Goal: Transaction & Acquisition: Download file/media

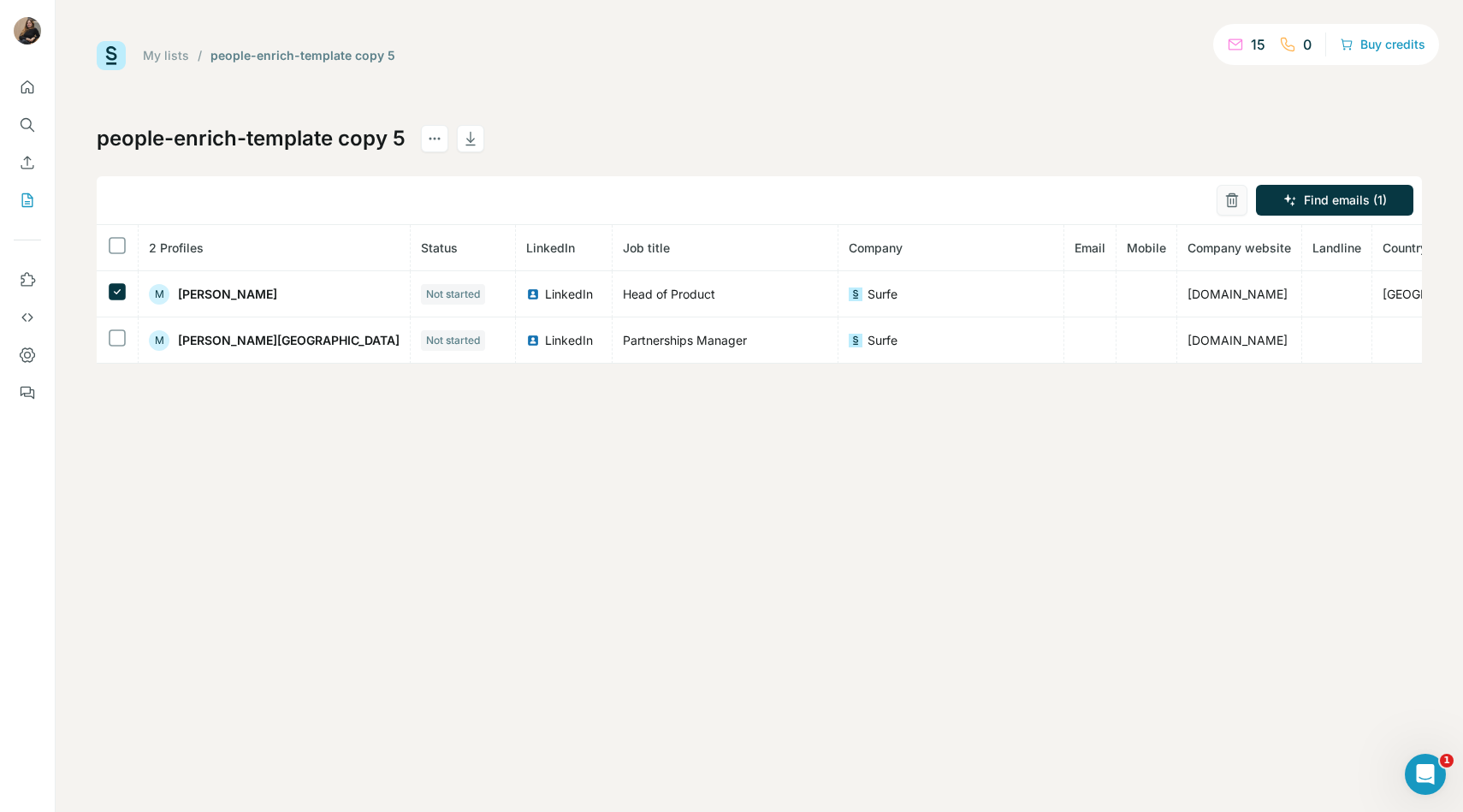
click at [1231, 197] on icon "button" at bounding box center [1231, 200] width 17 height 17
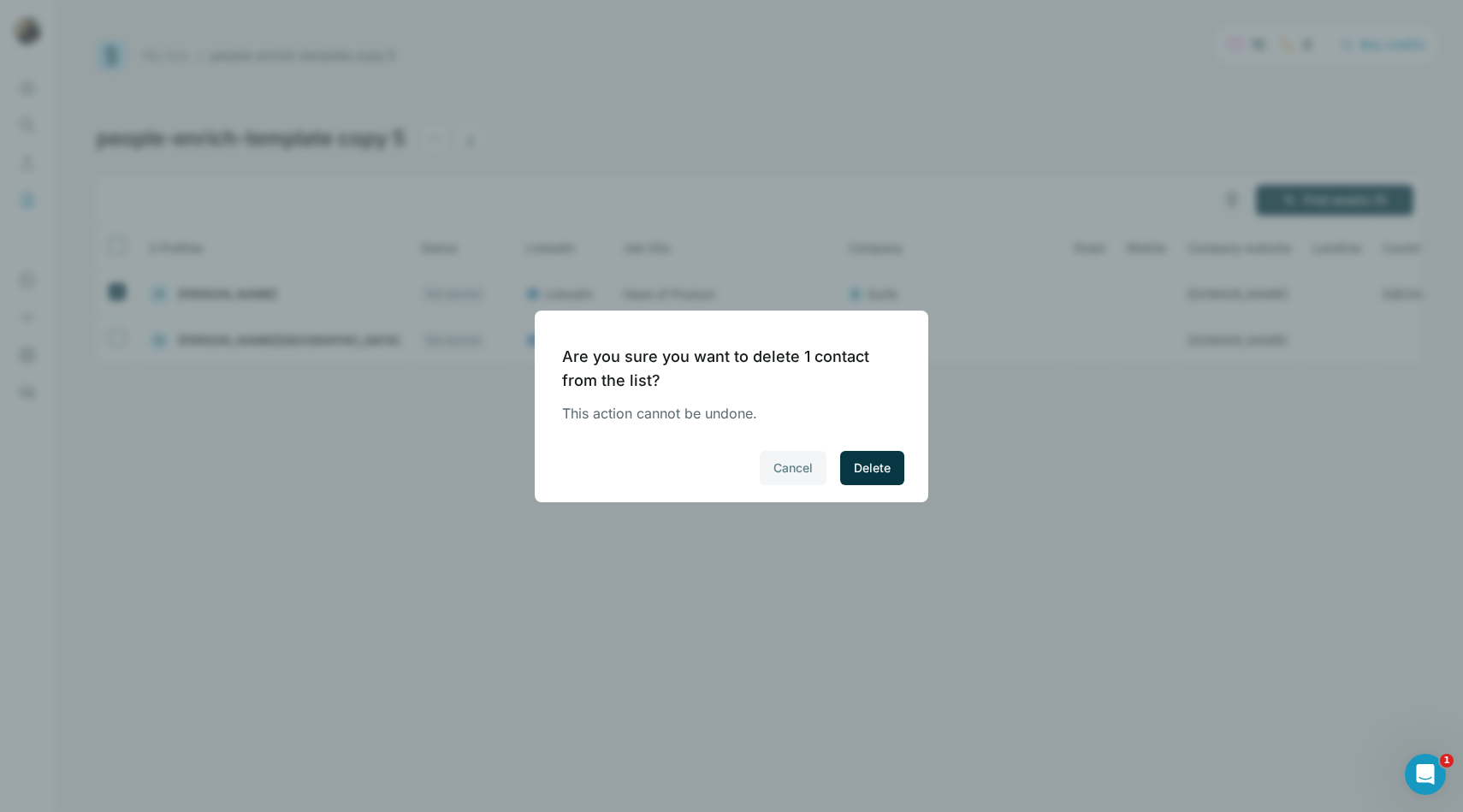
click at [810, 459] on span "Cancel" at bounding box center [793, 467] width 39 height 17
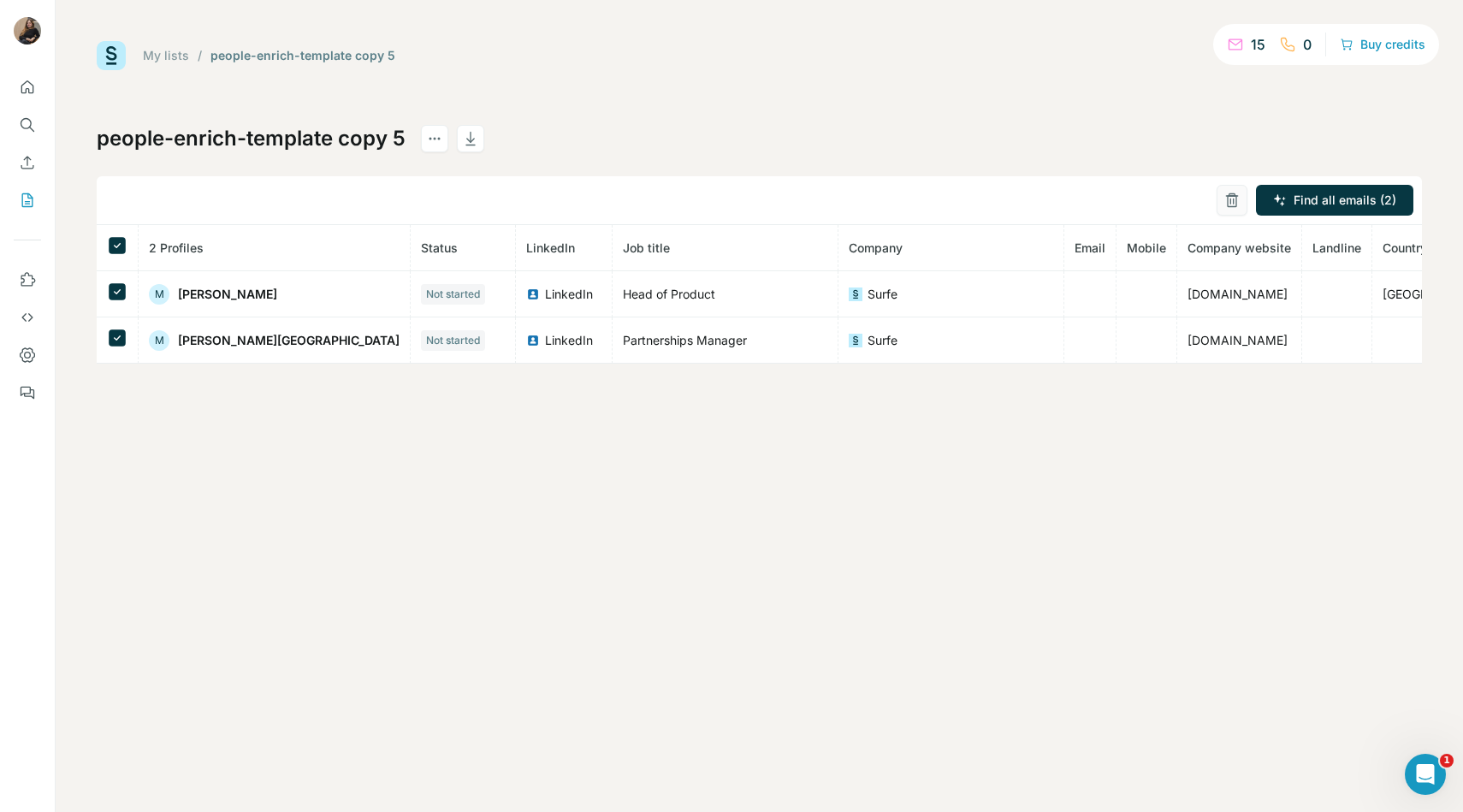
click at [1222, 203] on button "button" at bounding box center [1231, 200] width 31 height 31
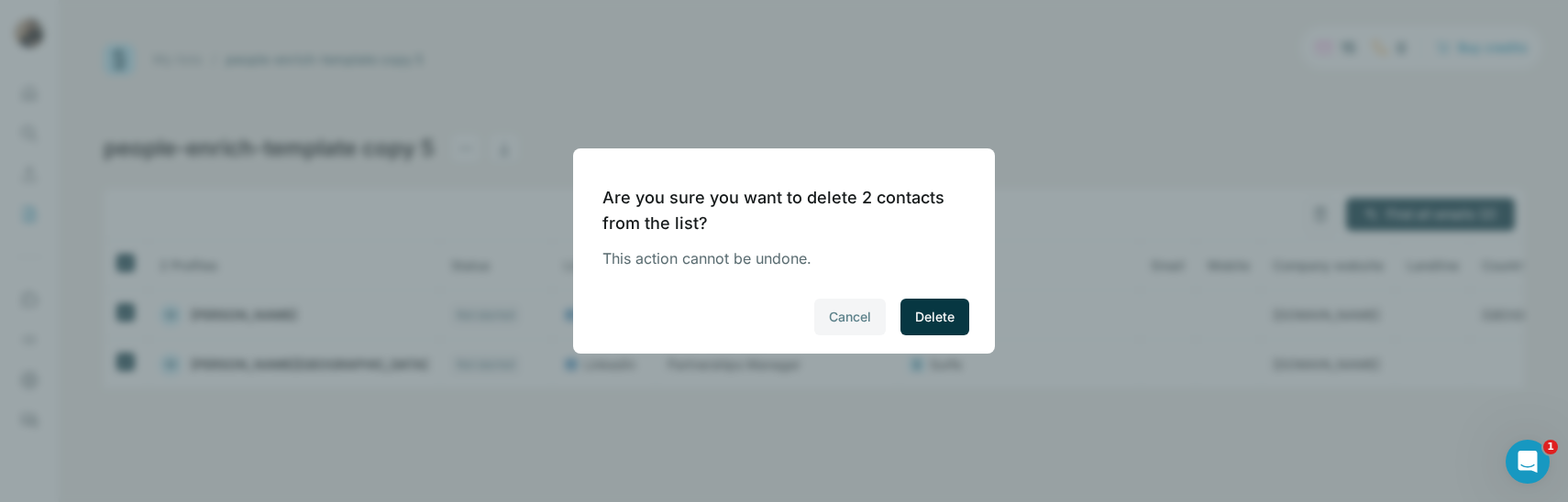
click at [831, 325] on span "Cancel" at bounding box center [850, 316] width 42 height 18
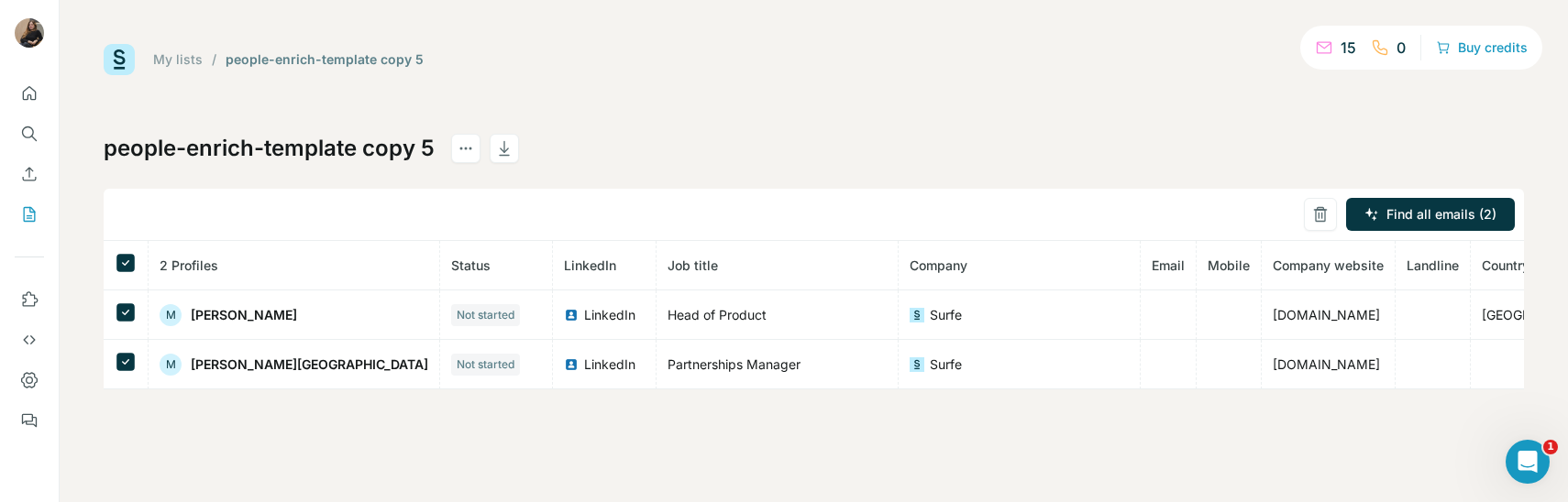
click at [191, 63] on link "My lists" at bounding box center [177, 59] width 49 height 15
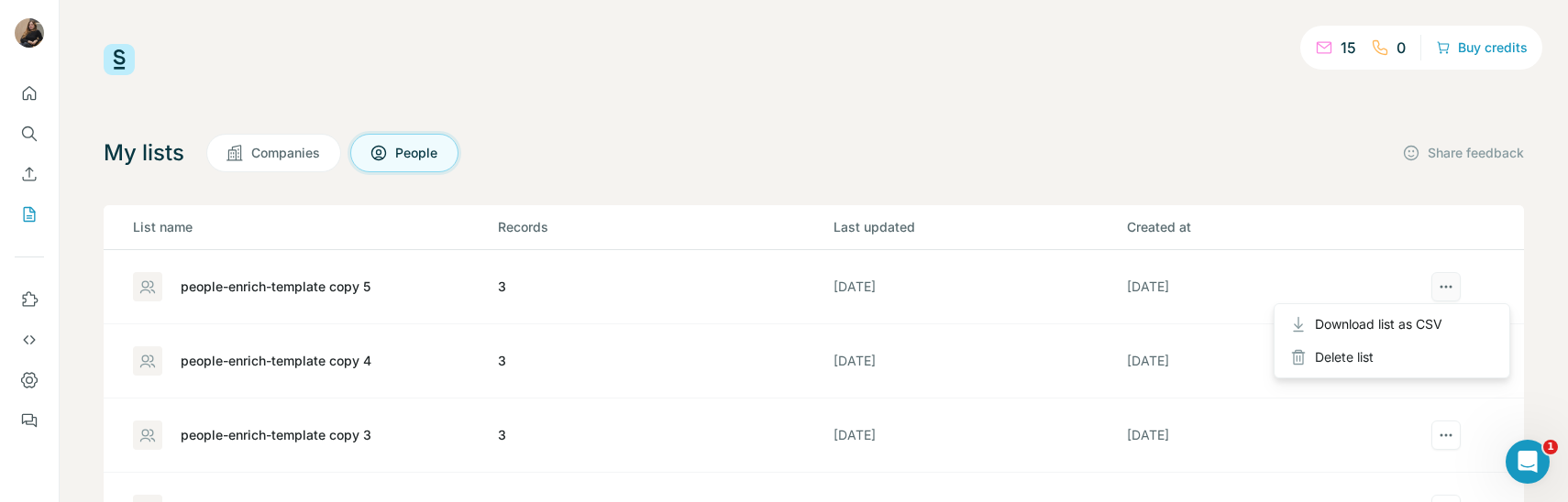
click at [1448, 294] on icon "actions" at bounding box center [1446, 287] width 18 height 18
click at [1436, 284] on button "actions" at bounding box center [1446, 287] width 30 height 30
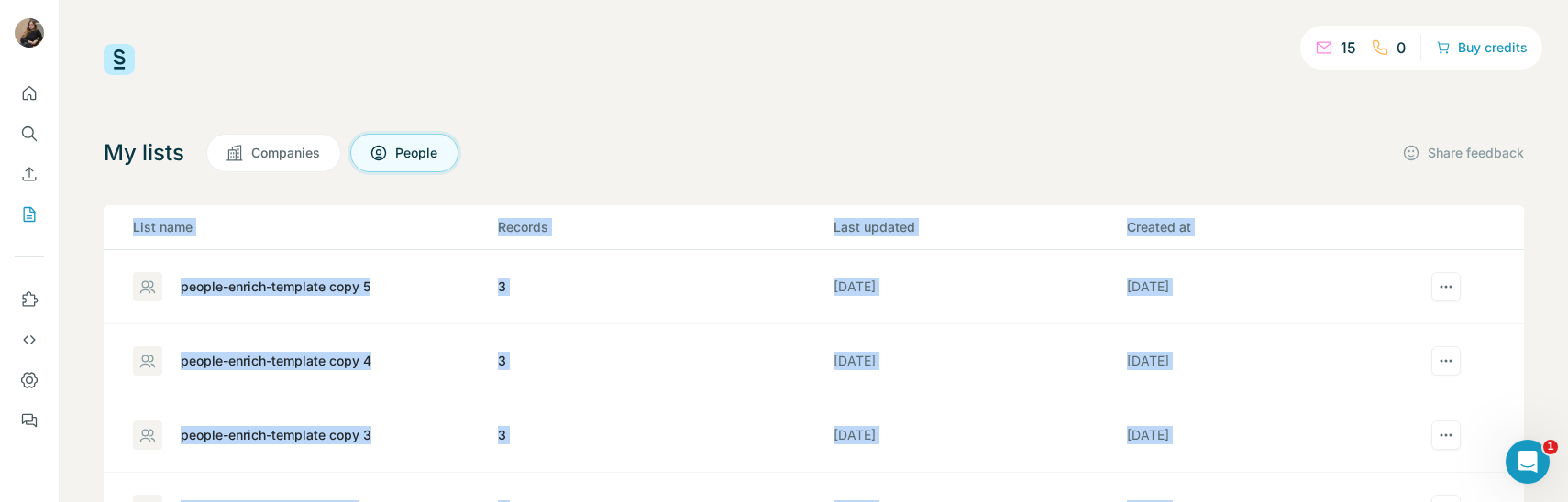
drag, startPoint x: 1429, startPoint y: 326, endPoint x: 1203, endPoint y: 194, distance: 261.7
click at [1203, 194] on body "15 0 Buy credits My lists Companies People Share feedback List name Records Las…" at bounding box center [784, 251] width 1568 height 502
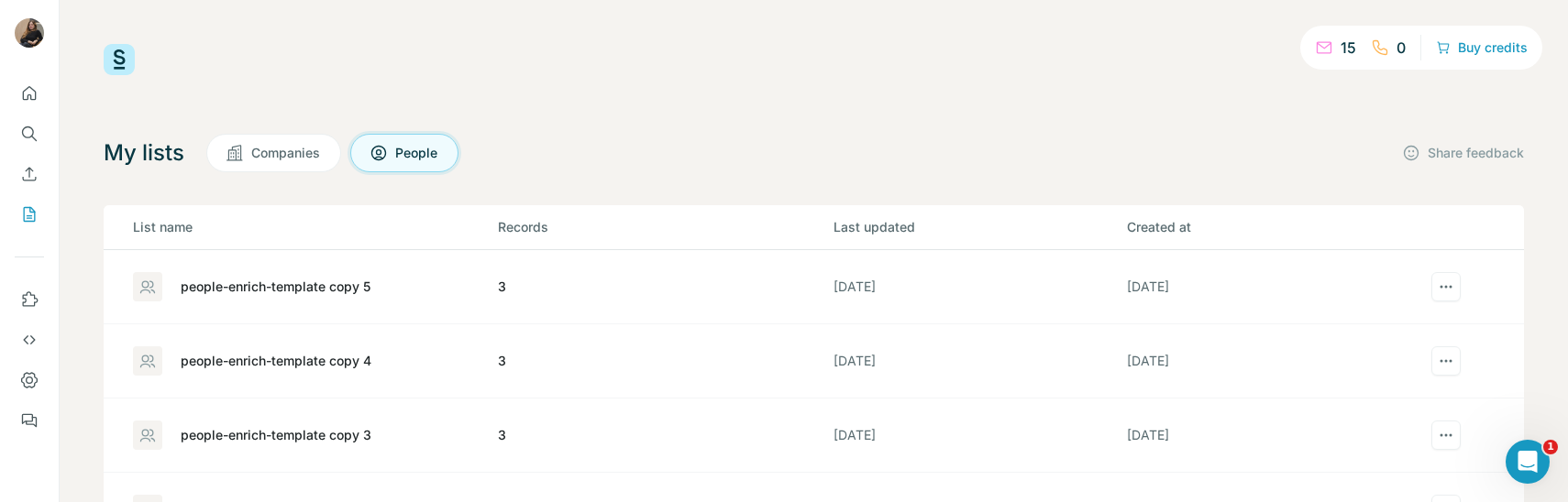
click at [1203, 194] on div "My lists Companies People Share feedback List name Records Last updated Created…" at bounding box center [814, 416] width 1421 height 566
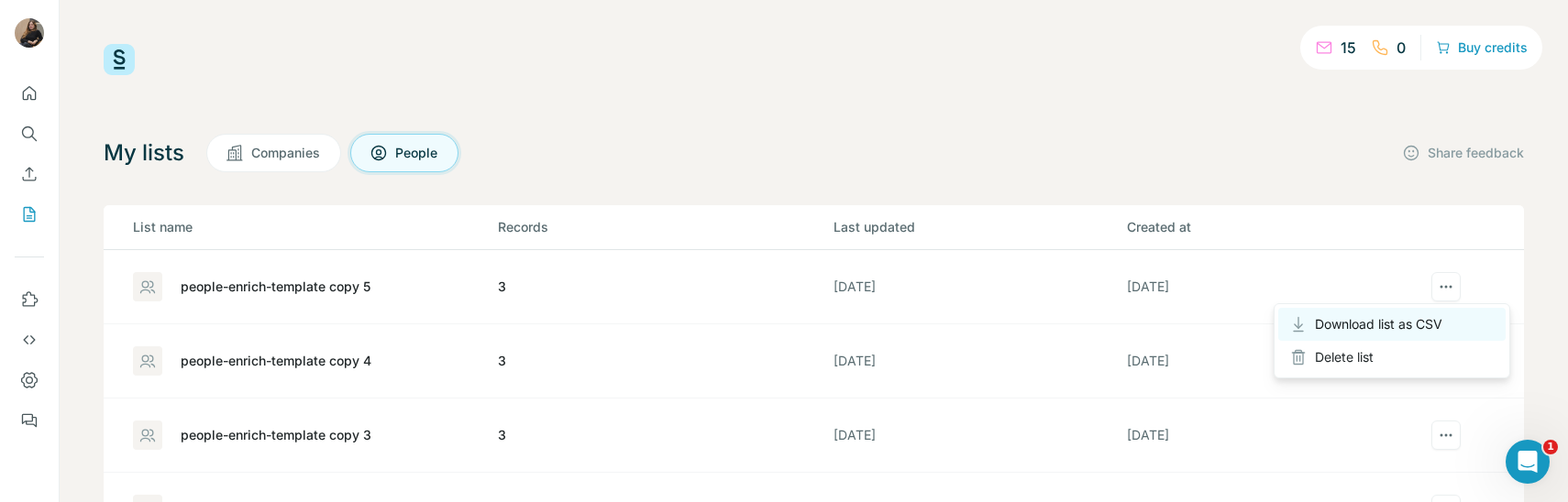
click at [1438, 323] on span "Download list as CSV" at bounding box center [1378, 324] width 127 height 18
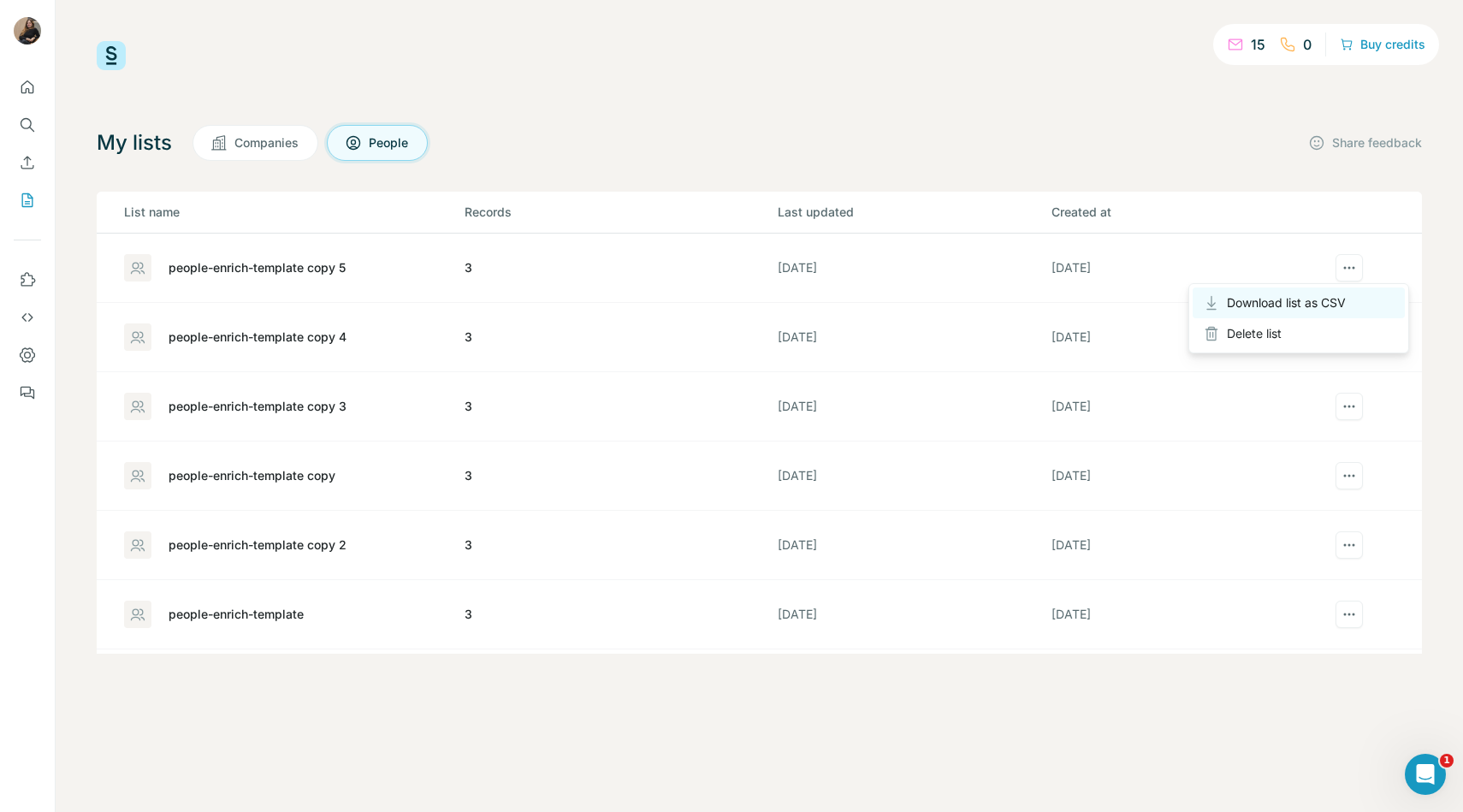
click at [1345, 290] on div "Download list as CSV" at bounding box center [1299, 302] width 212 height 31
click at [1348, 273] on icon "actions" at bounding box center [1349, 267] width 17 height 17
click at [347, 266] on div "people-enrich-template copy 5" at bounding box center [293, 267] width 338 height 28
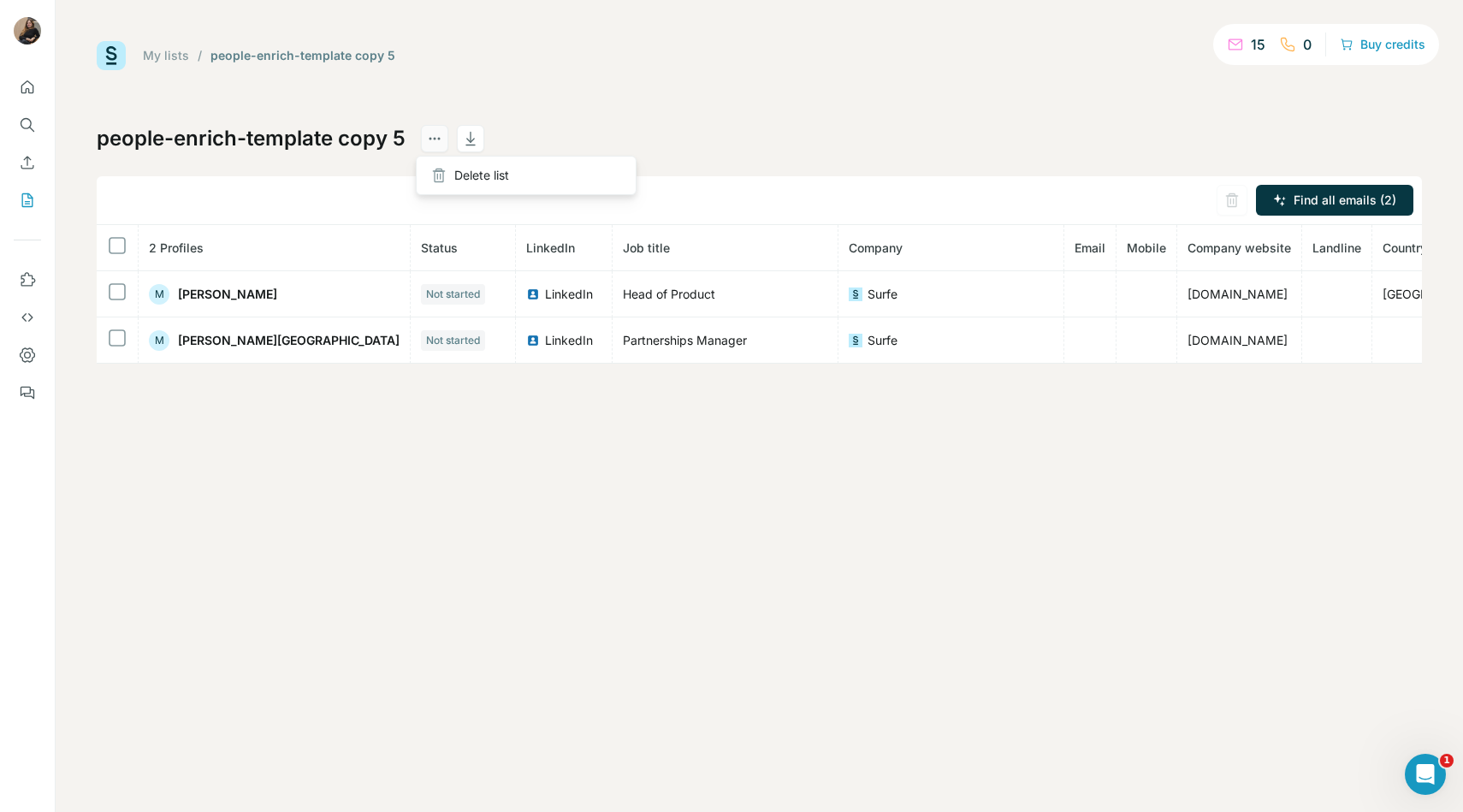
click at [426, 144] on icon "actions" at bounding box center [434, 138] width 17 height 17
click at [430, 82] on div "My lists / people-enrich-template copy 5 15 0 Buy credits people-enrich-templat…" at bounding box center [759, 202] width 1326 height 322
click at [171, 56] on link "My lists" at bounding box center [165, 55] width 46 height 14
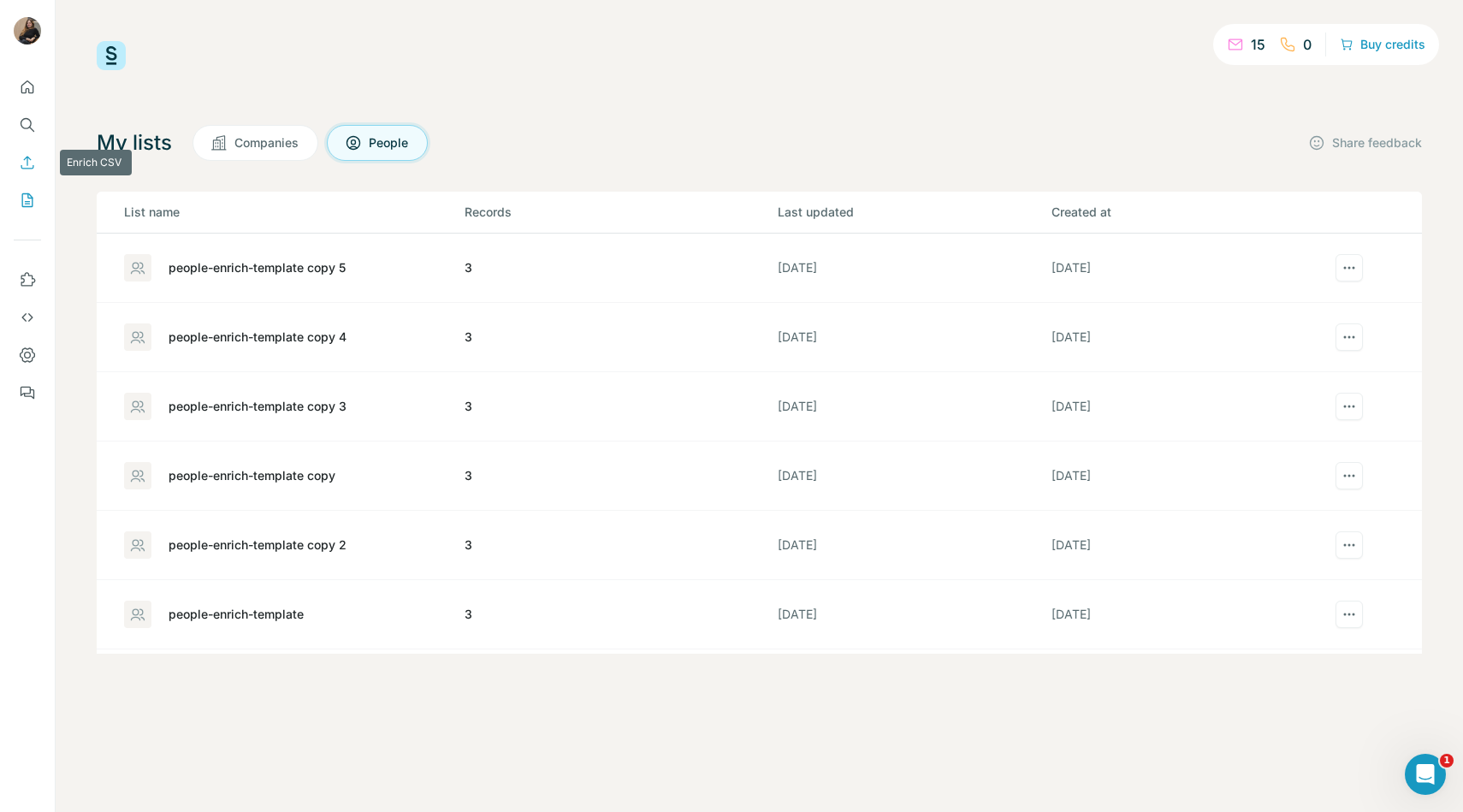
click at [26, 162] on icon "Enrich CSV" at bounding box center [27, 162] width 17 height 17
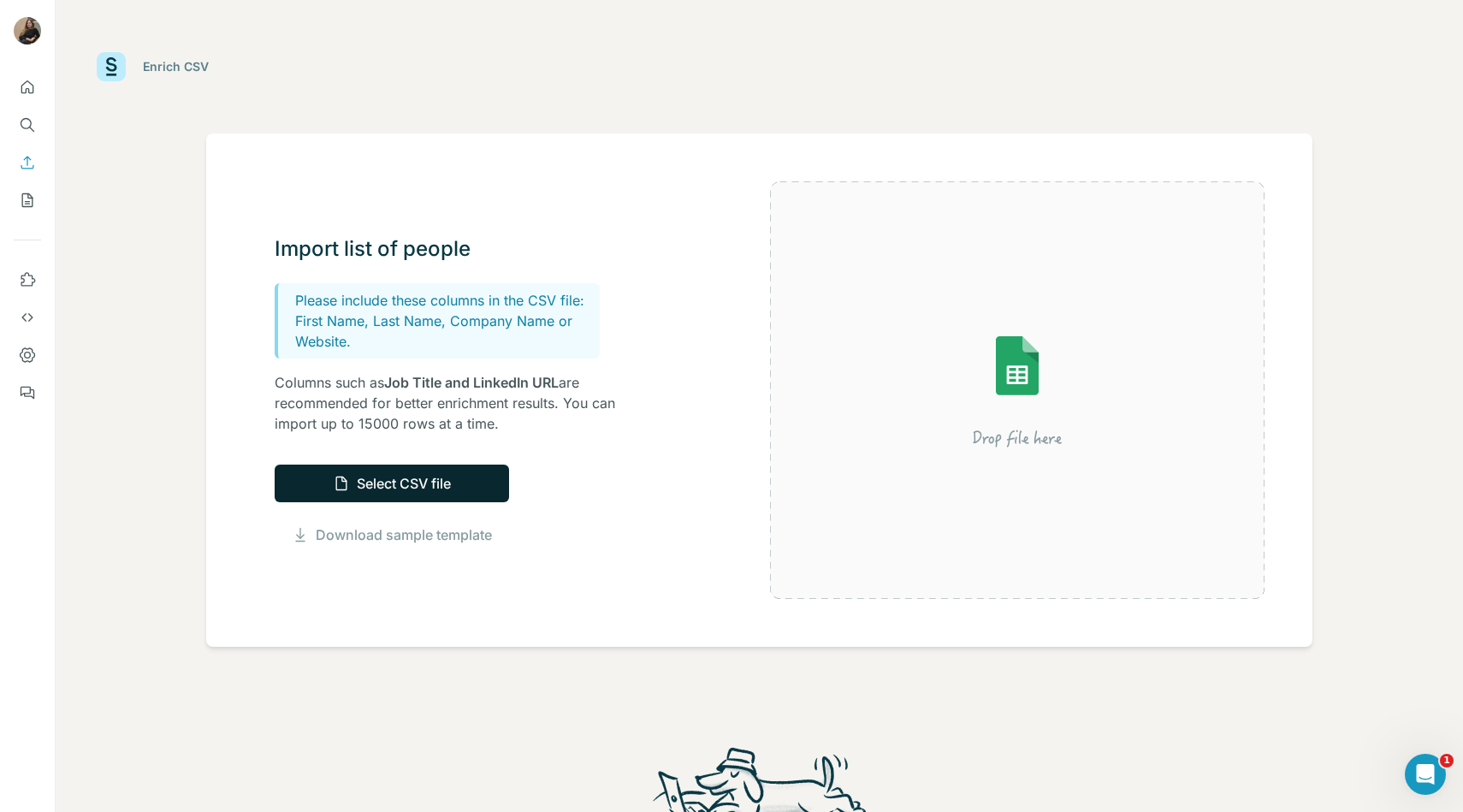
click at [361, 485] on button "Select CSV file" at bounding box center [391, 484] width 234 height 38
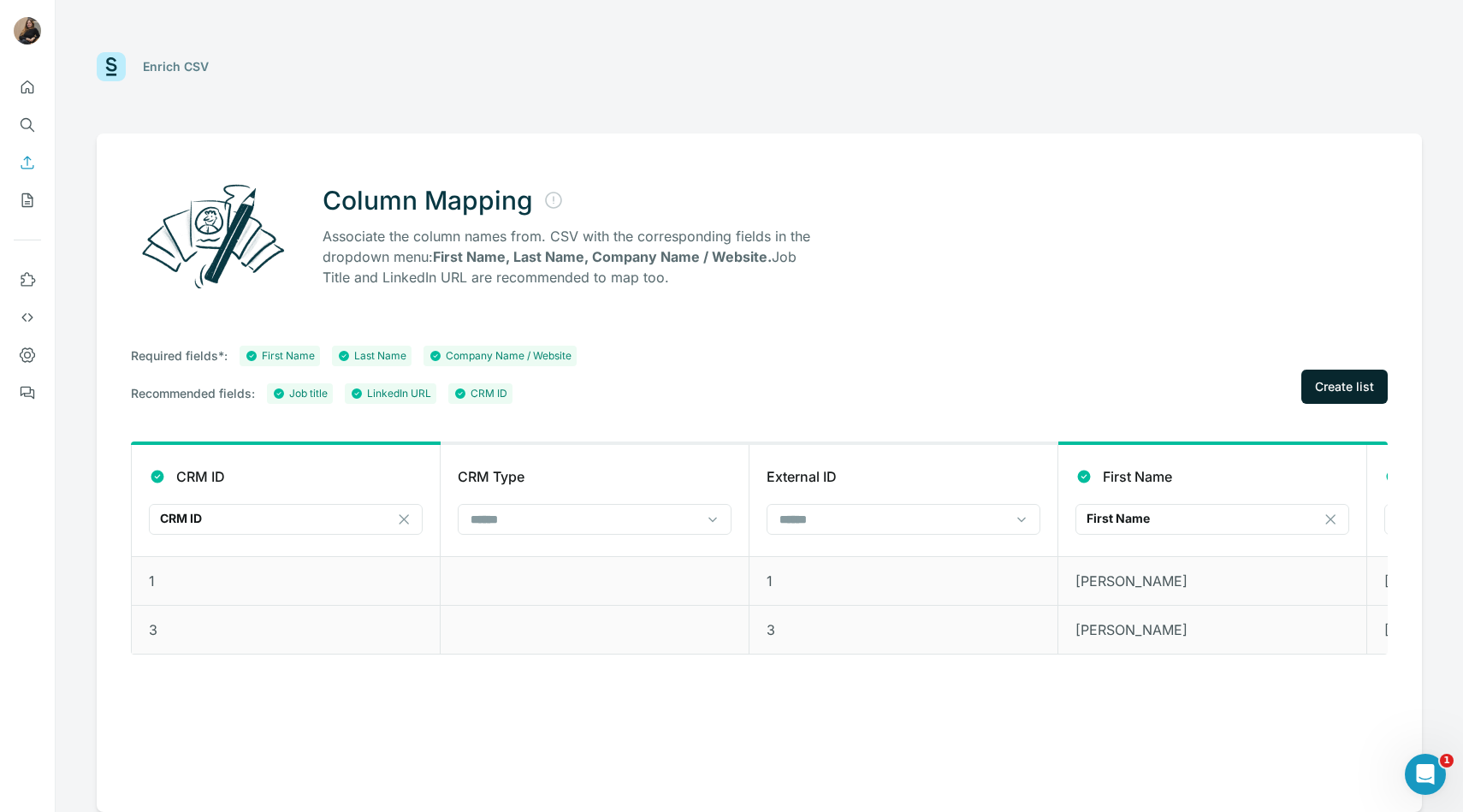
click at [1345, 373] on button "Create list" at bounding box center [1345, 387] width 86 height 34
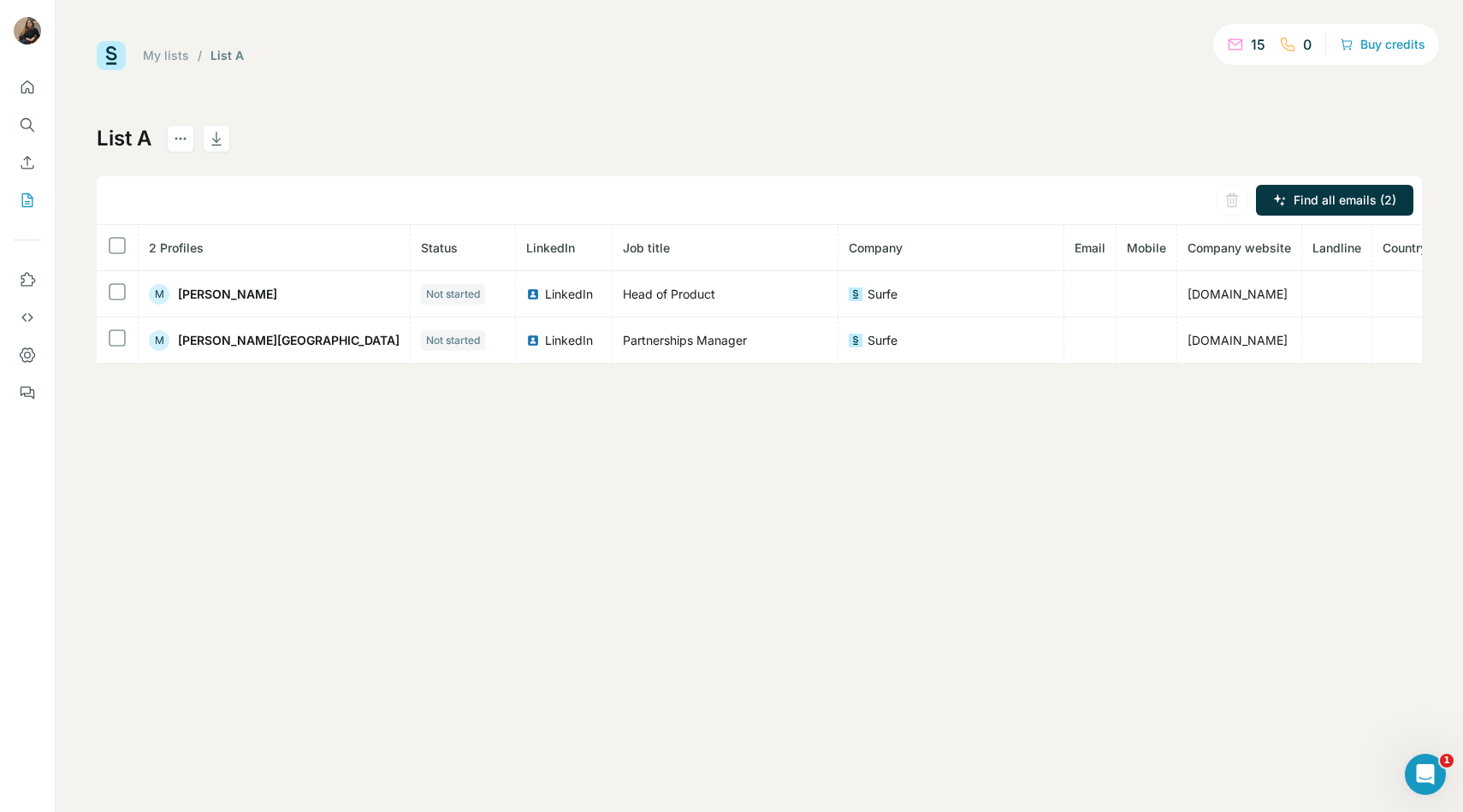
click at [161, 48] on link "My lists" at bounding box center [165, 55] width 46 height 14
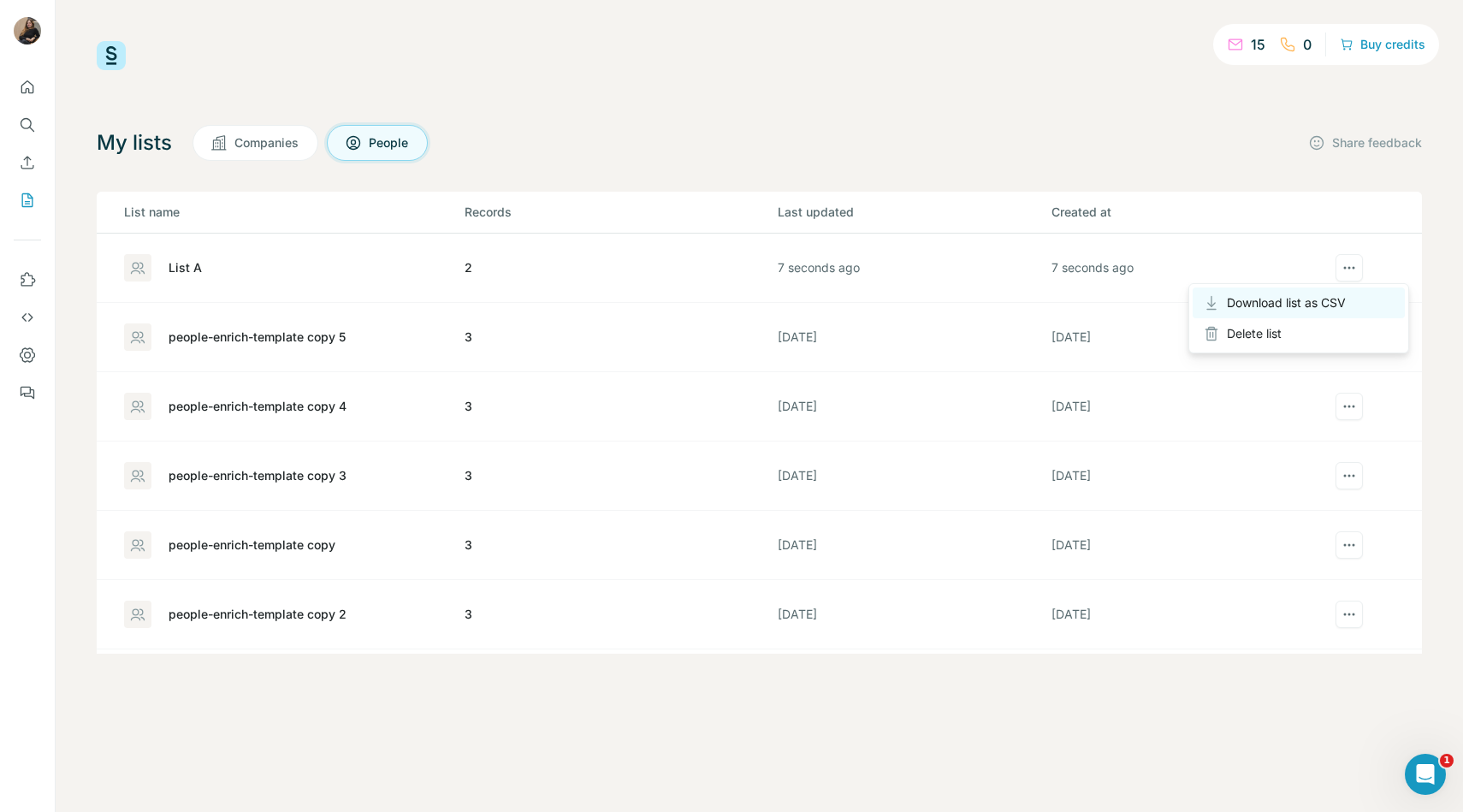
click at [1319, 303] on span "Download list as CSV" at bounding box center [1286, 302] width 118 height 17
click at [1361, 253] on td at bounding box center [1373, 267] width 98 height 69
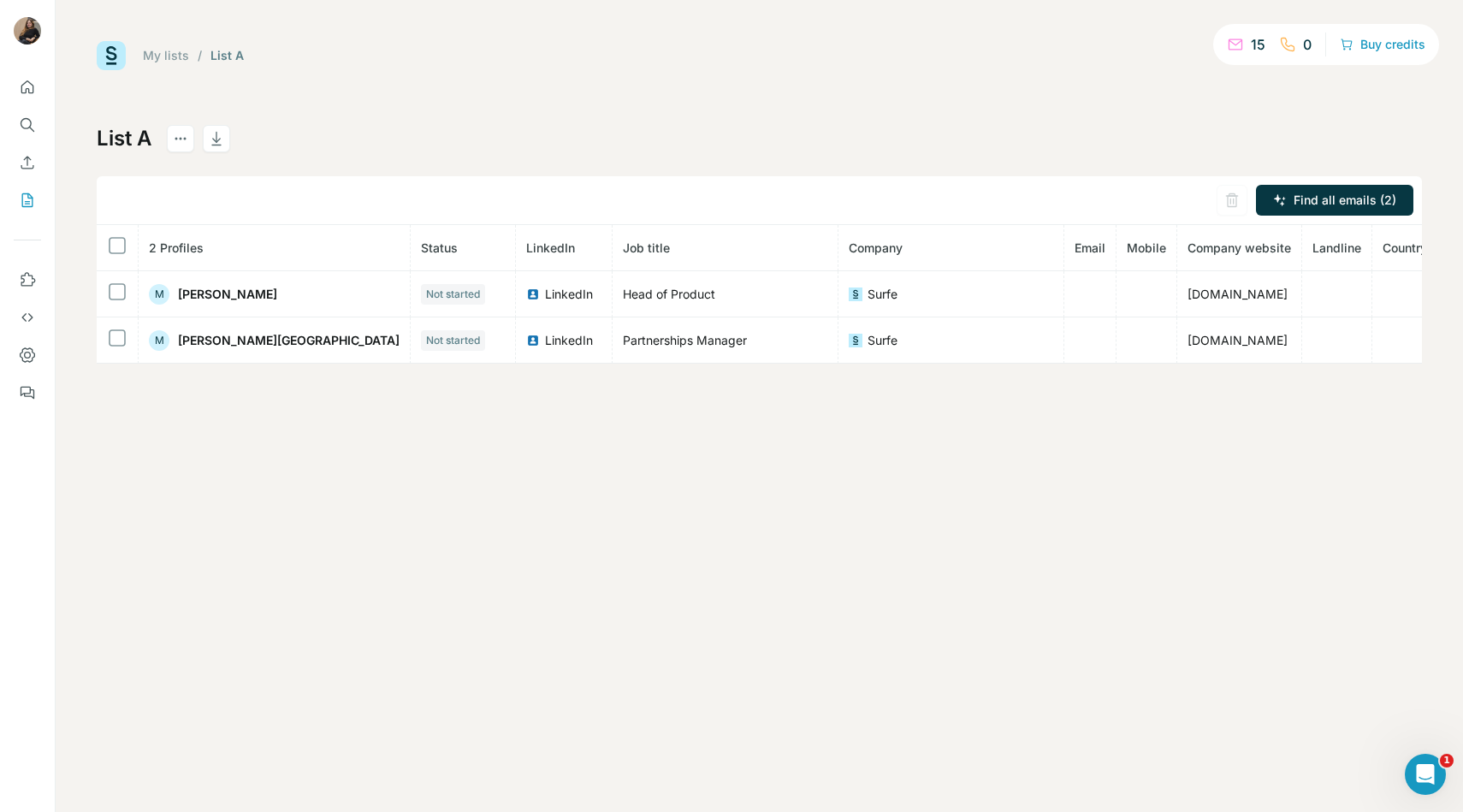
click at [162, 58] on link "My lists" at bounding box center [165, 55] width 46 height 14
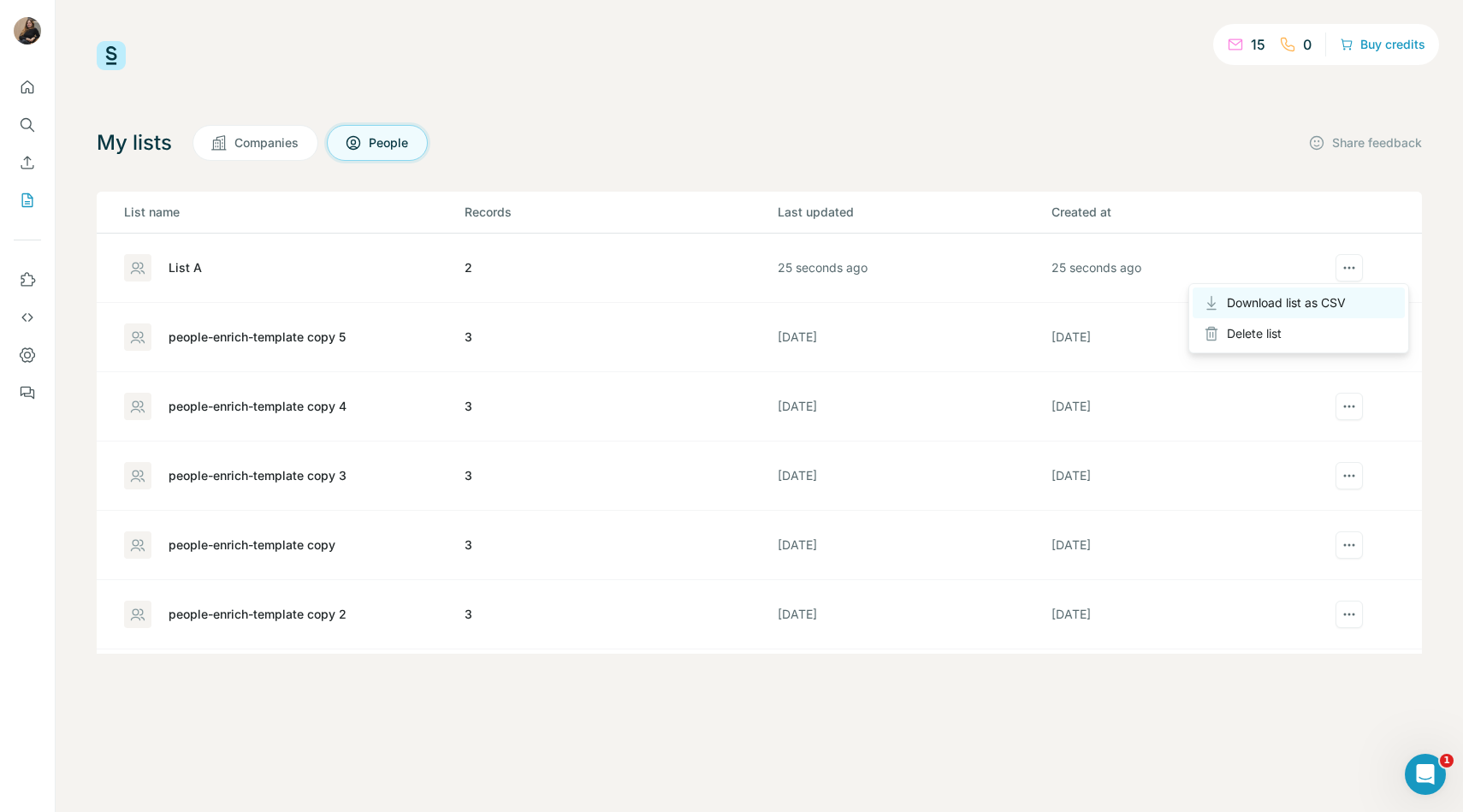
click at [1329, 301] on span "Download list as CSV" at bounding box center [1286, 302] width 118 height 17
click at [1345, 294] on span "Download list as CSV" at bounding box center [1286, 302] width 118 height 17
